Goal: Task Accomplishment & Management: Complete application form

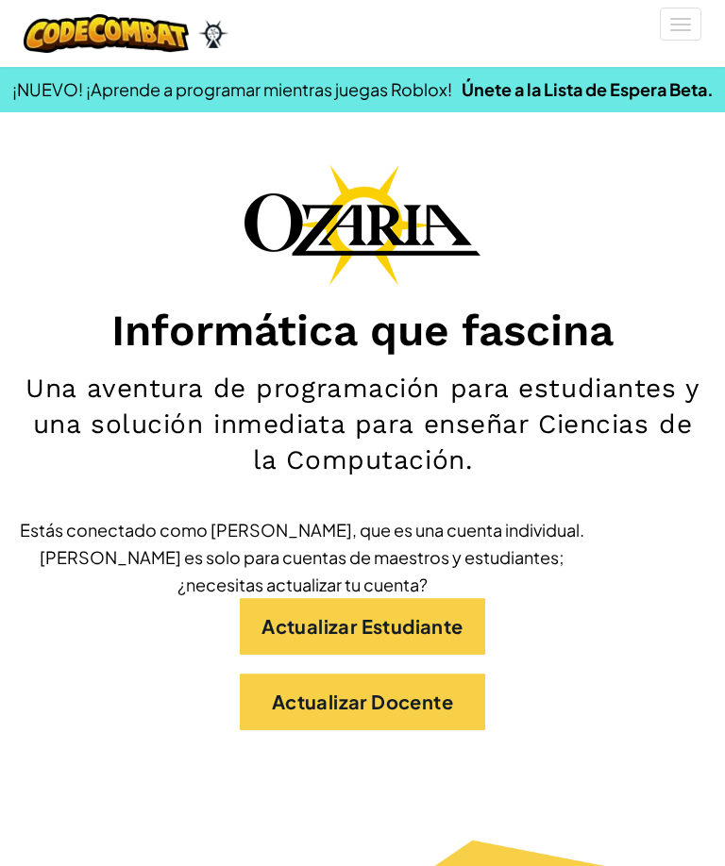
click at [412, 624] on link "Actualizar Estudiante" at bounding box center [362, 626] width 245 height 57
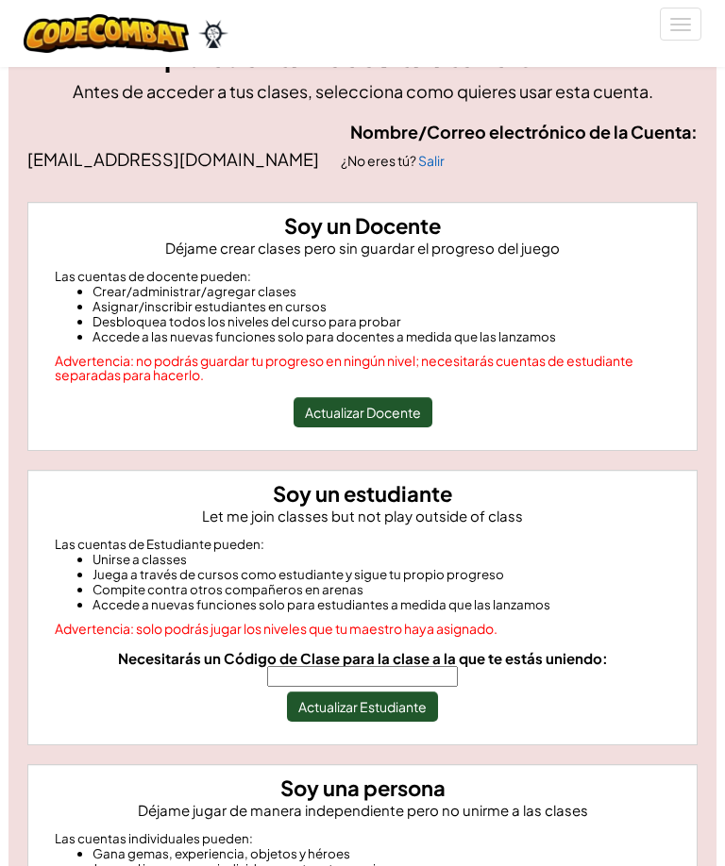
click at [302, 679] on input "Necesitarás un Código de Clase para la clase a la que te estás uniendo:" at bounding box center [362, 676] width 191 height 21
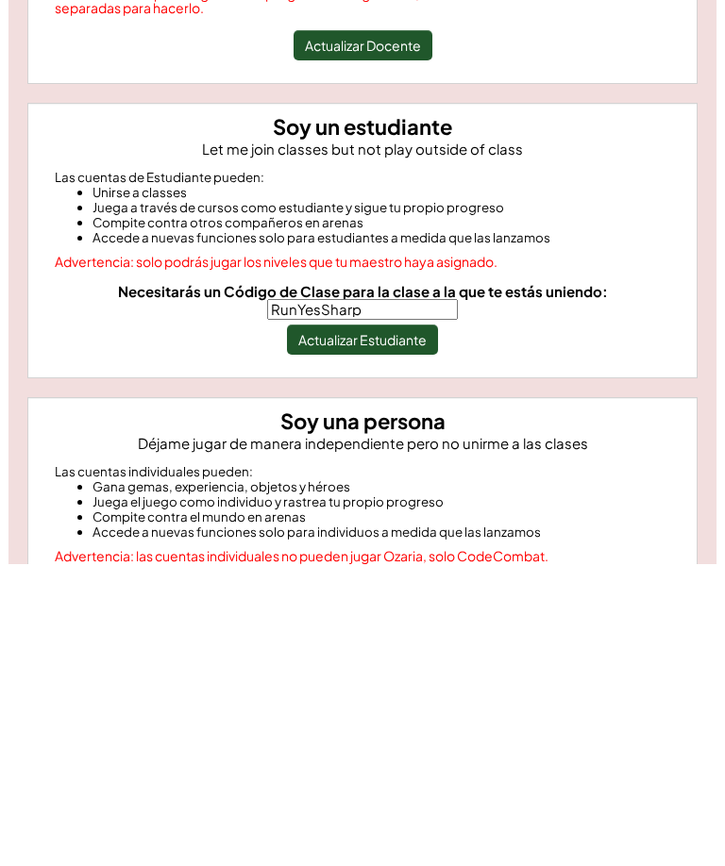
type input "RunYesSharp"
click at [414, 626] on button "Actualizar Estudiante" at bounding box center [362, 641] width 151 height 30
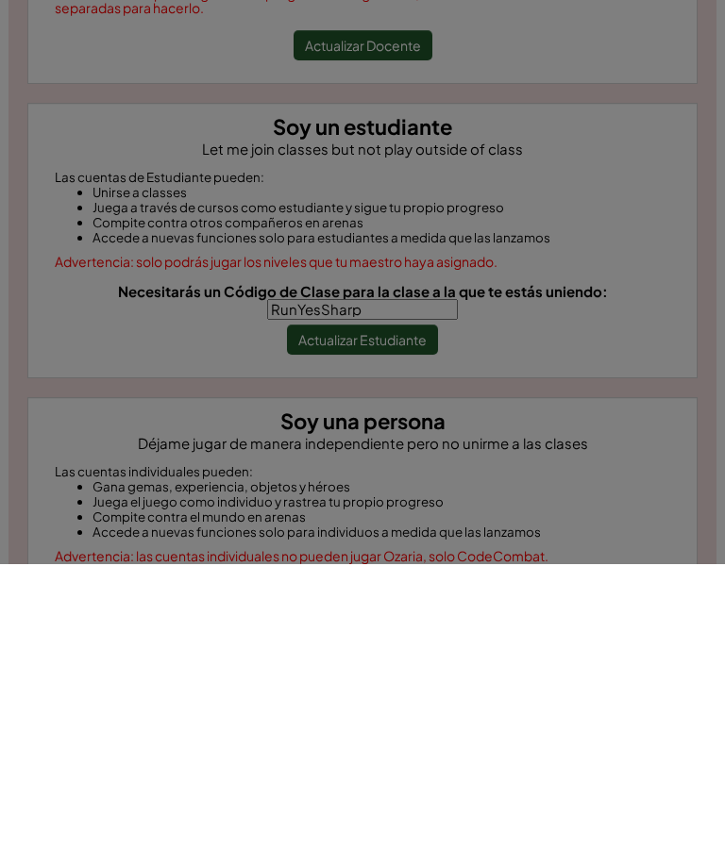
scroll to position [445, 0]
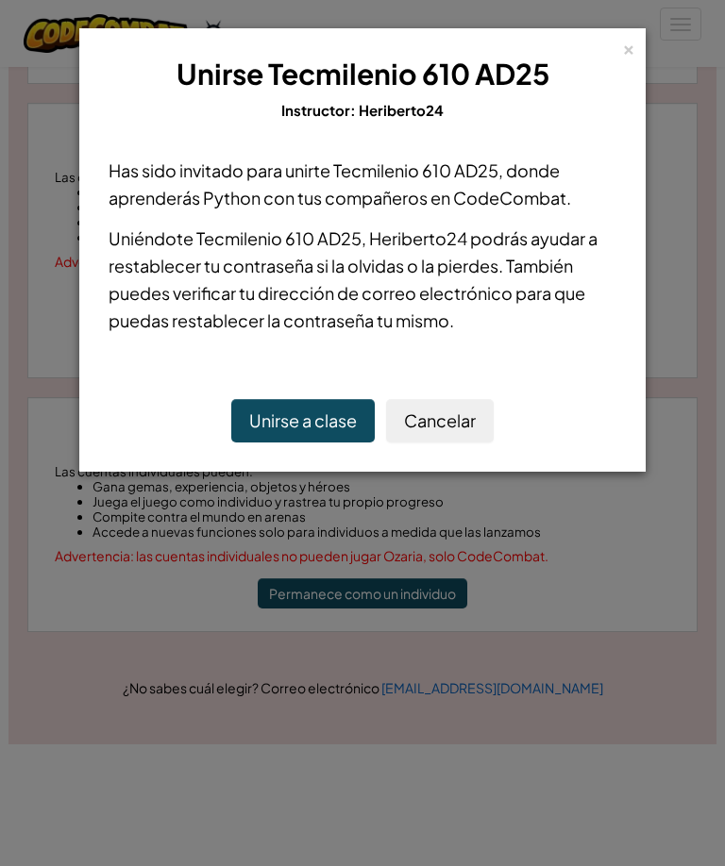
click at [343, 427] on button "Unirse a clase" at bounding box center [302, 420] width 143 height 43
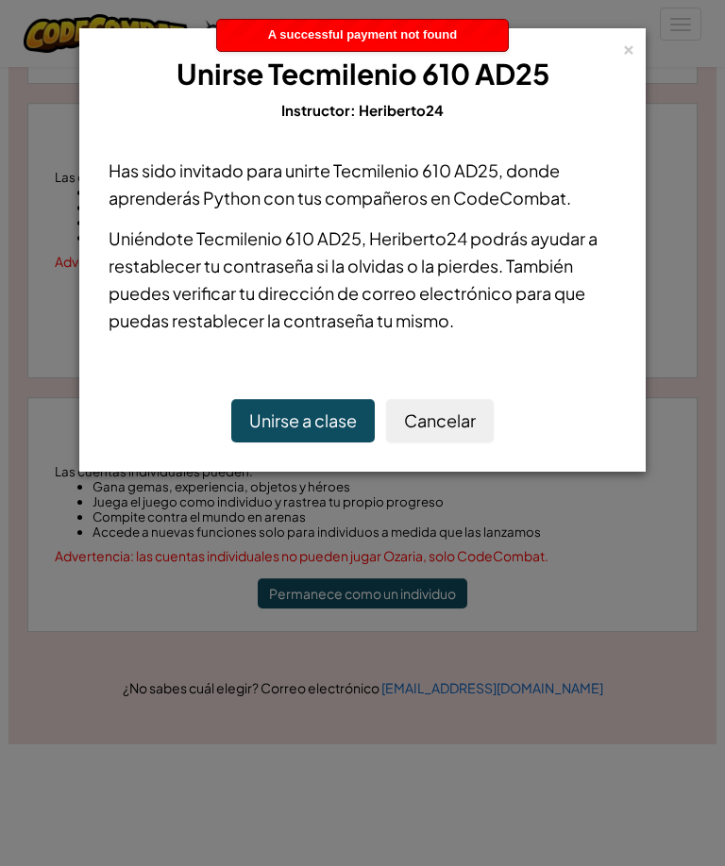
click at [310, 425] on button "Unirse a clase" at bounding box center [302, 420] width 143 height 43
click at [318, 426] on button "Unirse a clase" at bounding box center [302, 420] width 143 height 43
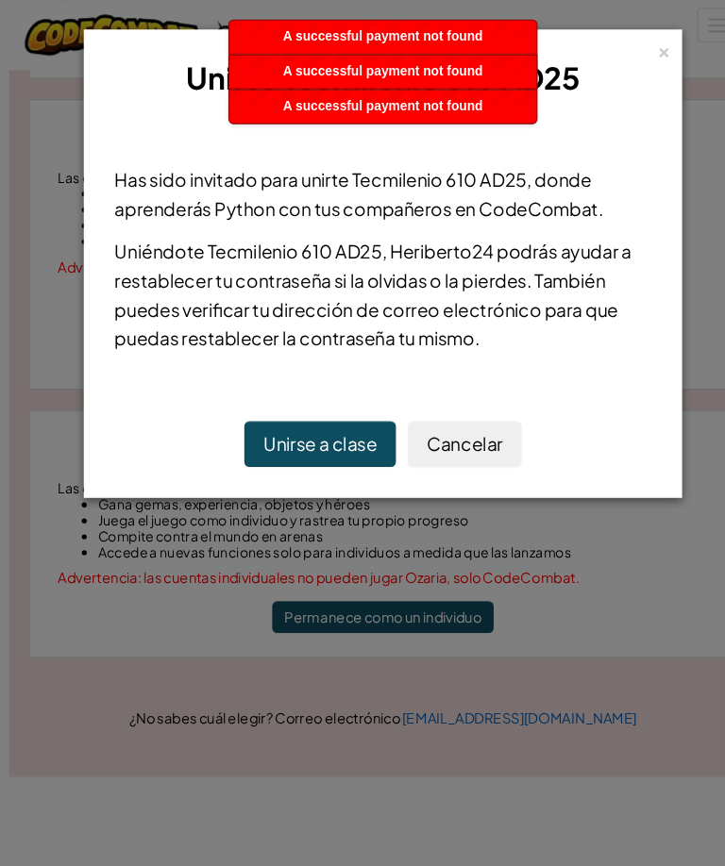
scroll to position [455, 0]
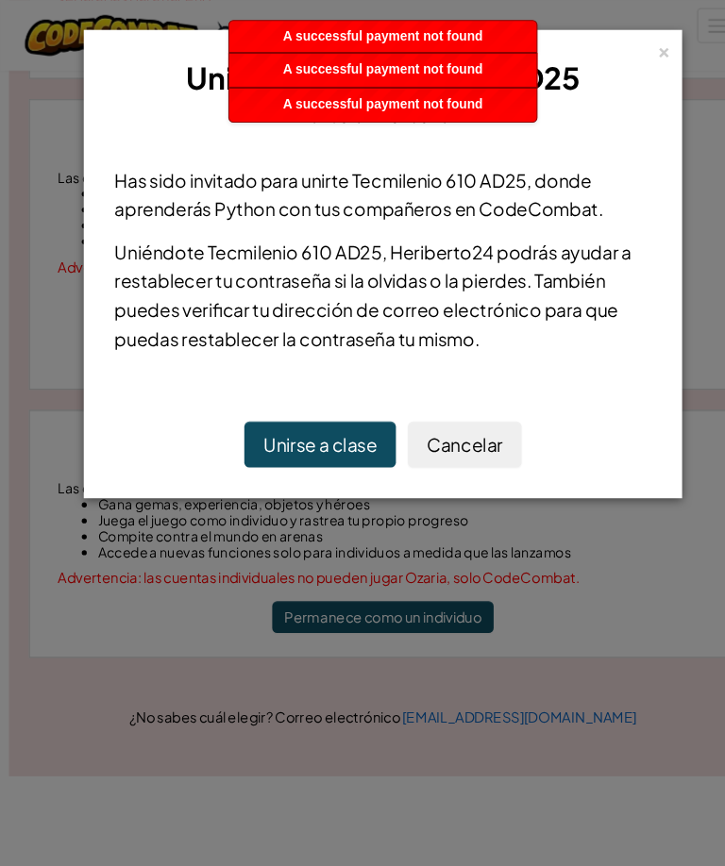
click at [591, 860] on div "× Unirse Tecmilenio 610 AD25 Instructor: Heriberto24 Has sido invitado para uni…" at bounding box center [362, 433] width 725 height 866
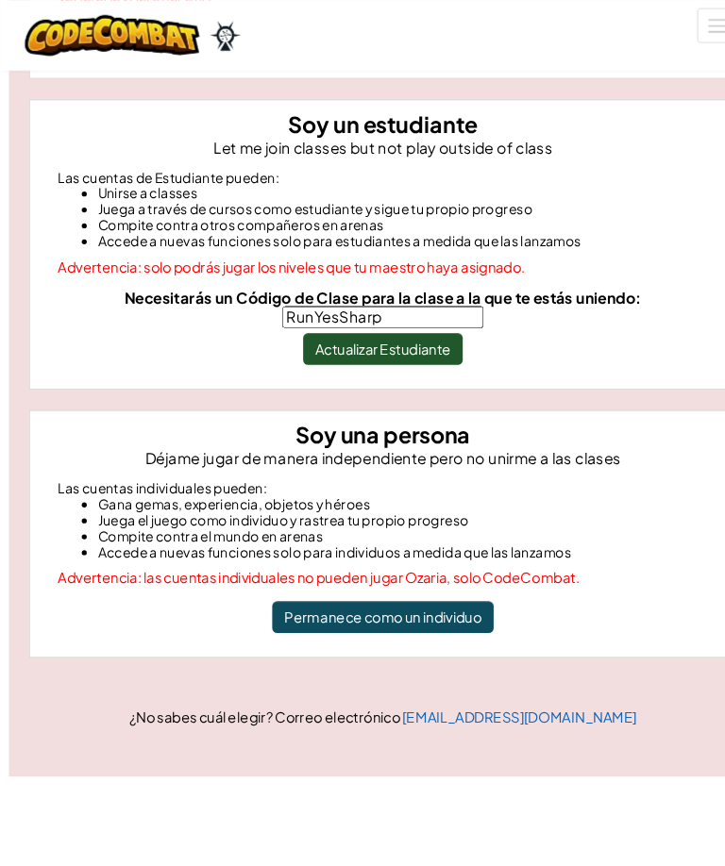
click at [390, 335] on button "Actualizar Estudiante" at bounding box center [362, 330] width 151 height 30
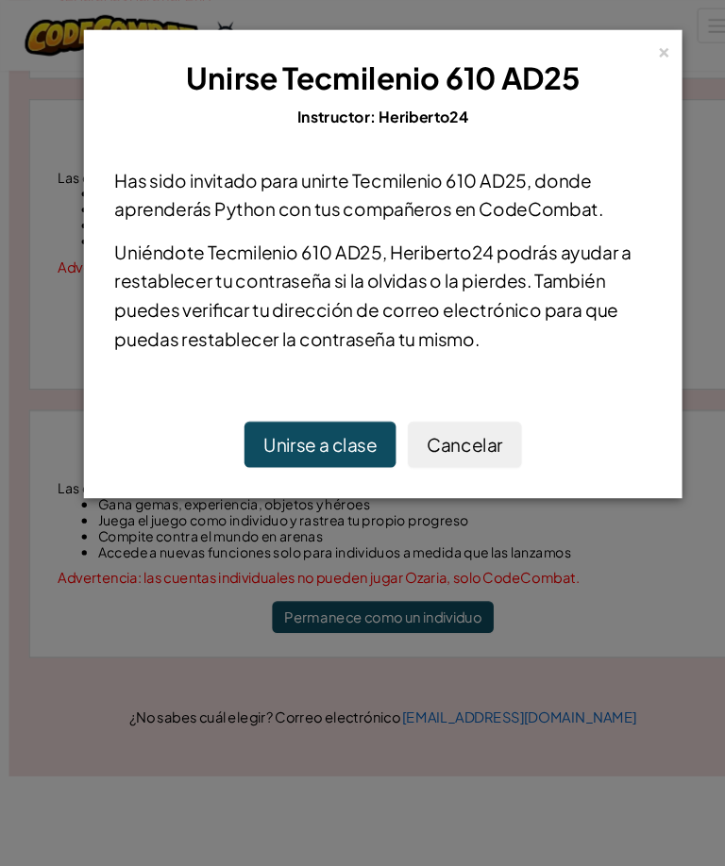
click at [325, 423] on button "Unirse a clase" at bounding box center [302, 420] width 143 height 43
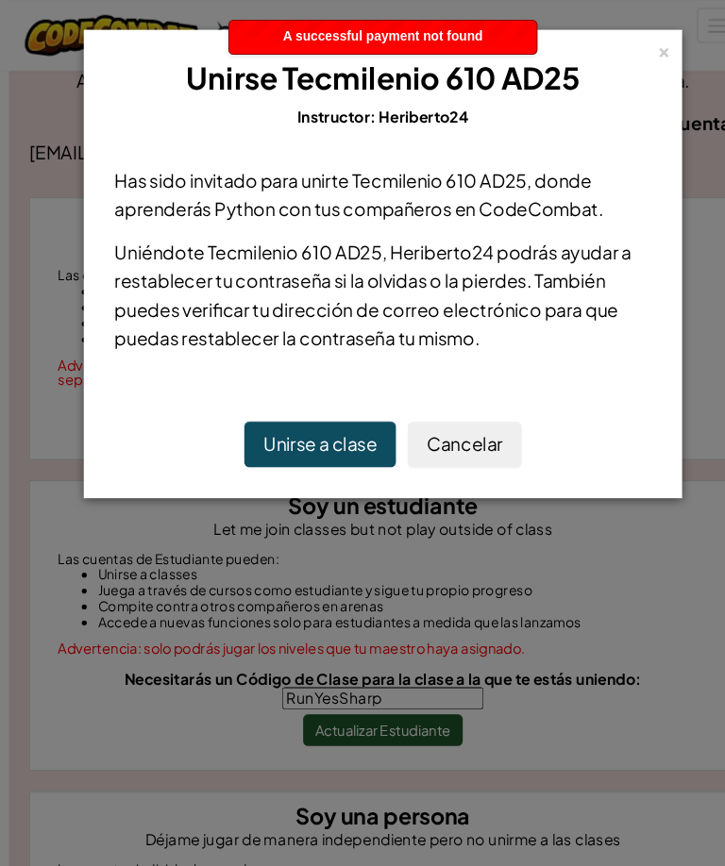
scroll to position [37, 0]
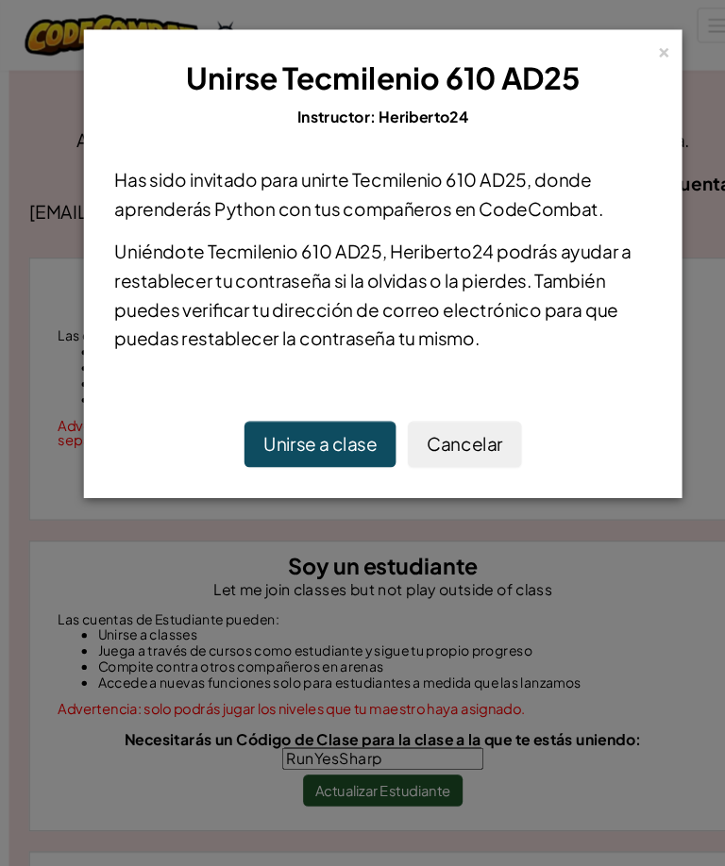
click at [619, 43] on div "× Unirse Tecmilenio 610 AD25 Instructor: Heriberto24" at bounding box center [362, 88] width 545 height 99
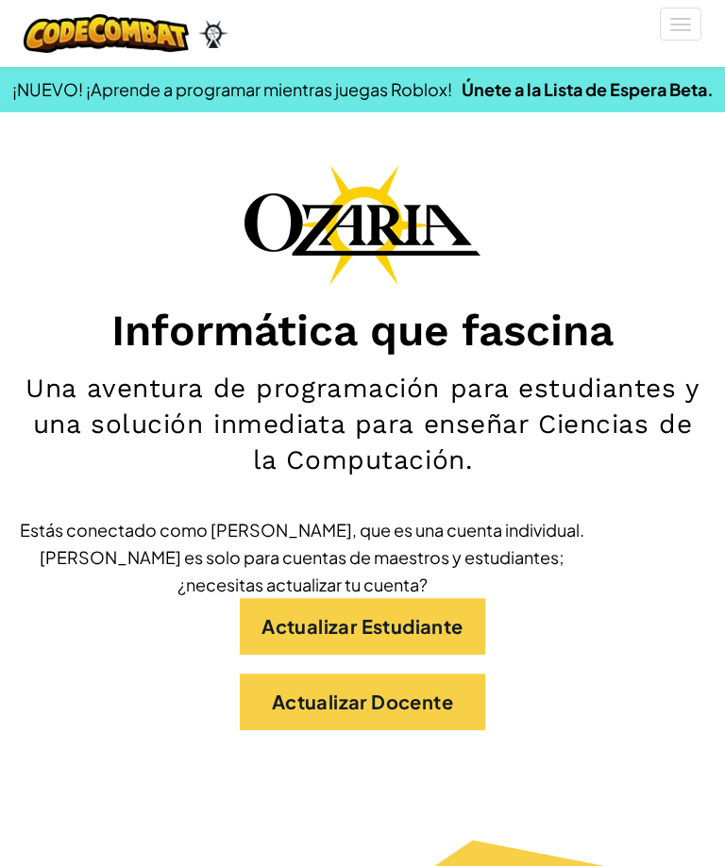
click at [651, 46] on div "[MEDICAL_DATA] la navigación" at bounding box center [362, 33] width 706 height 67
